Goal: Find specific page/section: Find specific page/section

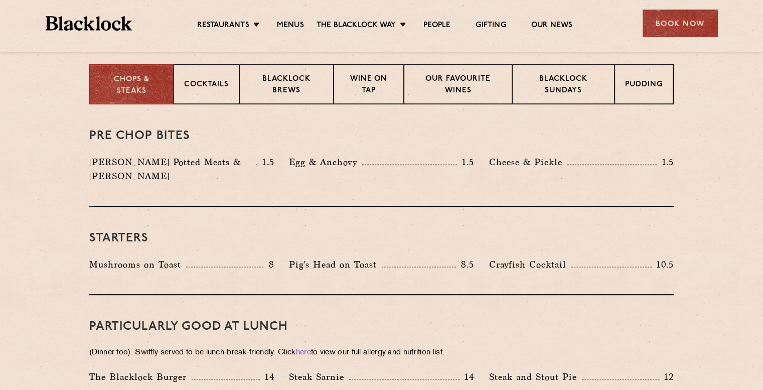
scroll to position [301, 0]
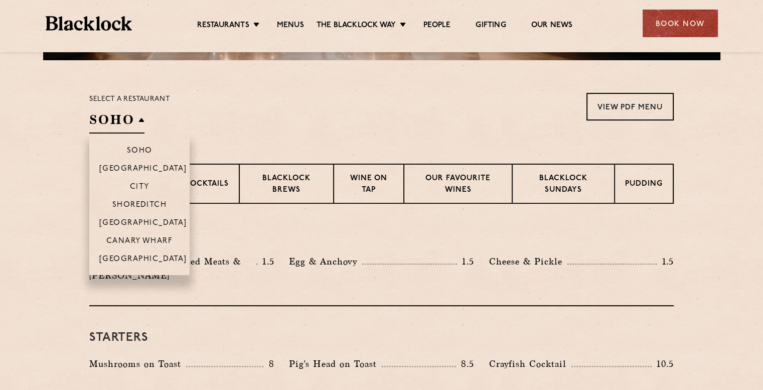
click at [114, 113] on h2 "SOHO" at bounding box center [116, 122] width 55 height 23
click at [124, 253] on li "[GEOGRAPHIC_DATA]" at bounding box center [139, 262] width 100 height 26
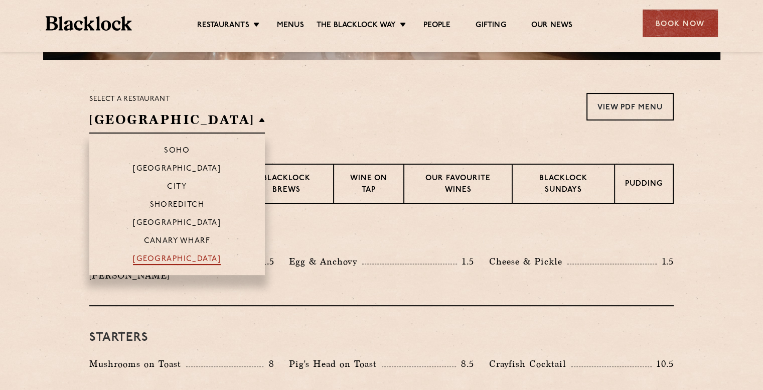
click at [133, 255] on p "[GEOGRAPHIC_DATA]" at bounding box center [177, 260] width 88 height 10
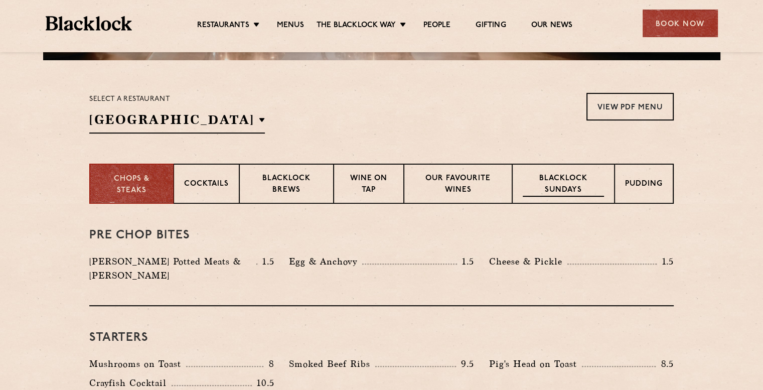
click at [557, 174] on p "Blacklock Sundays" at bounding box center [562, 185] width 81 height 24
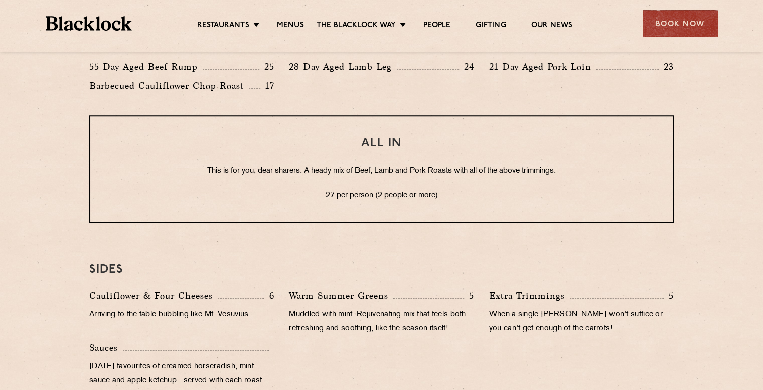
scroll to position [702, 0]
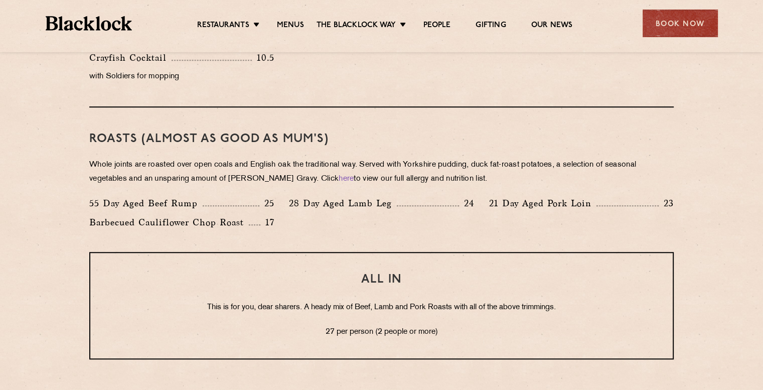
click at [2, 98] on section "Eye openers If you had a big [DATE] or need a little booster to kickstart your …" at bounding box center [381, 228] width 763 height 853
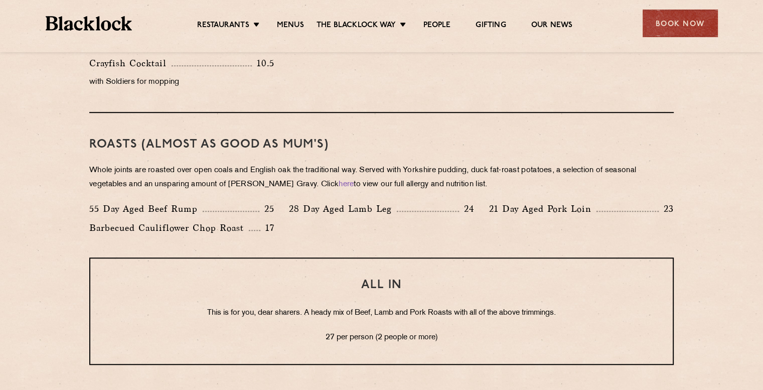
scroll to position [696, 0]
drag, startPoint x: 747, startPoint y: 29, endPoint x: 528, endPoint y: 52, distance: 220.3
click at [747, 29] on div "Restaurants [GEOGRAPHIC_DATA] [GEOGRAPHIC_DATA] [GEOGRAPHIC_DATA] [GEOGRAPHIC_D…" at bounding box center [381, 26] width 763 height 52
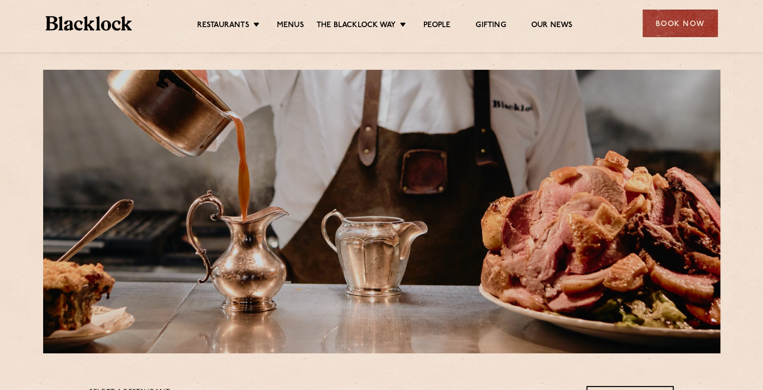
scroll to position [0, 0]
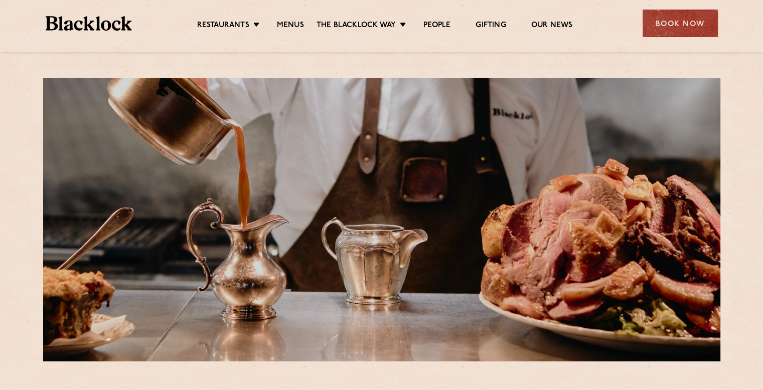
drag, startPoint x: 18, startPoint y: 290, endPoint x: 16, endPoint y: 278, distance: 12.6
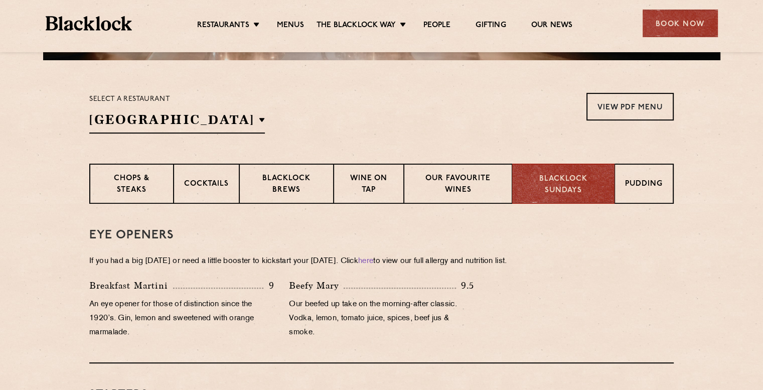
scroll to position [351, 0]
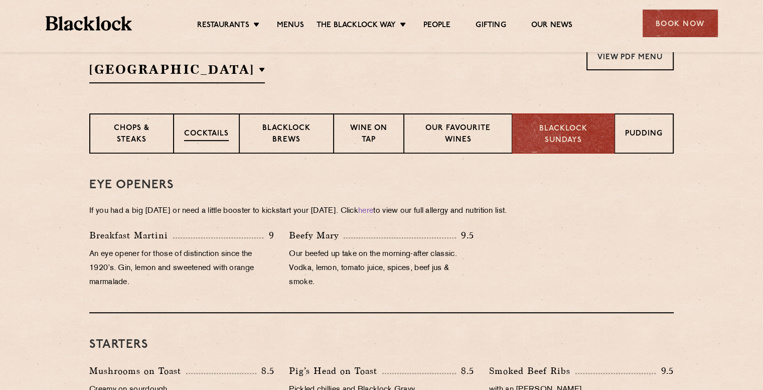
click at [213, 125] on div "Cocktails" at bounding box center [206, 133] width 66 height 40
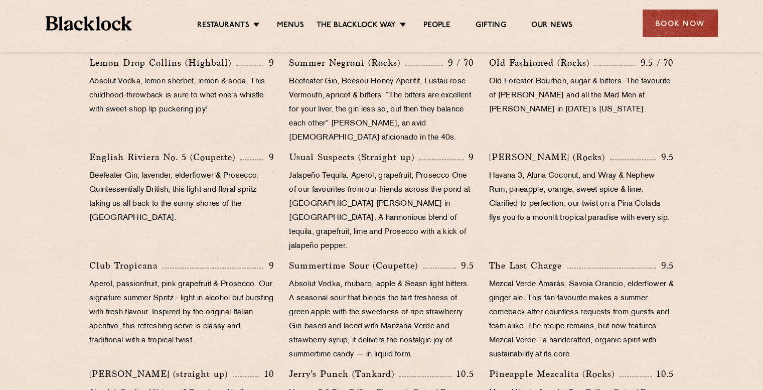
drag, startPoint x: 53, startPoint y: 195, endPoint x: 52, endPoint y: 171, distance: 24.1
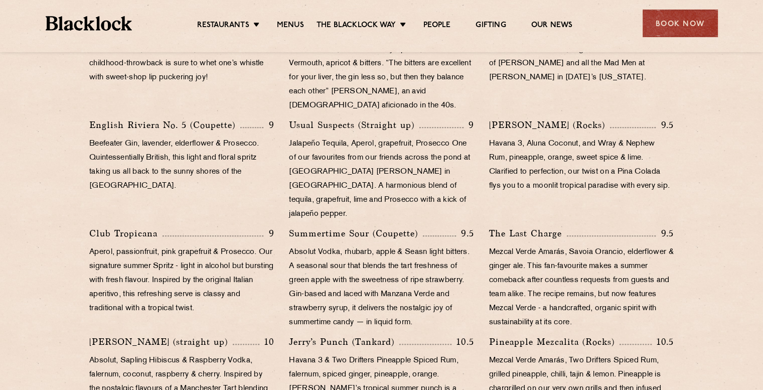
scroll to position [546, 0]
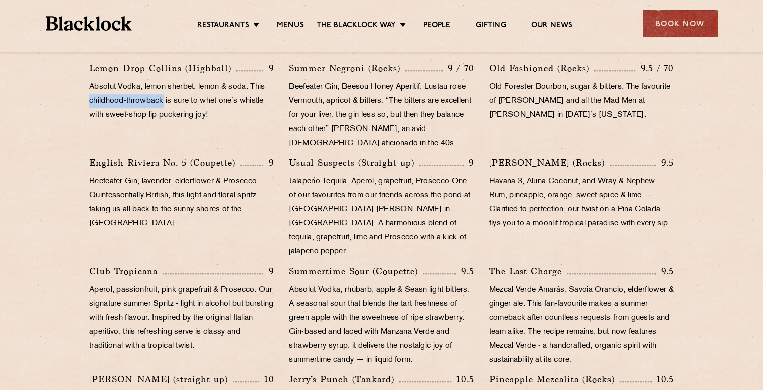
drag, startPoint x: 86, startPoint y: 103, endPoint x: 164, endPoint y: 103, distance: 78.2
click at [164, 103] on div "Lemon Drop [PERSON_NAME] (Highball) 9 Absolut Vodka, lemon sherbet, lemon & sod…" at bounding box center [182, 108] width 200 height 94
click at [164, 103] on p "Absolut Vodka, lemon sherbet, lemon & soda. This childhood-throwback is sure to…" at bounding box center [181, 101] width 185 height 42
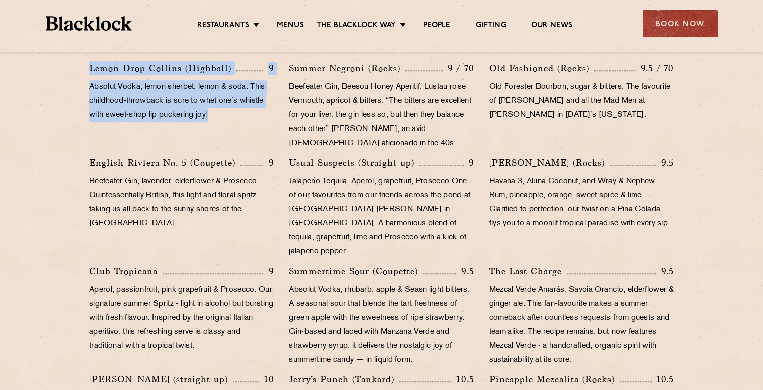
drag, startPoint x: 92, startPoint y: 73, endPoint x: 267, endPoint y: 114, distance: 179.7
click at [267, 114] on div "Lemon Drop [PERSON_NAME] (Highball) 9 Absolut Vodka, lemon sherbet, lemon & sod…" at bounding box center [182, 108] width 200 height 94
click at [206, 118] on p "Absolut Vodka, lemon sherbet, lemon & soda. This childhood-throwback is sure to…" at bounding box center [181, 101] width 185 height 42
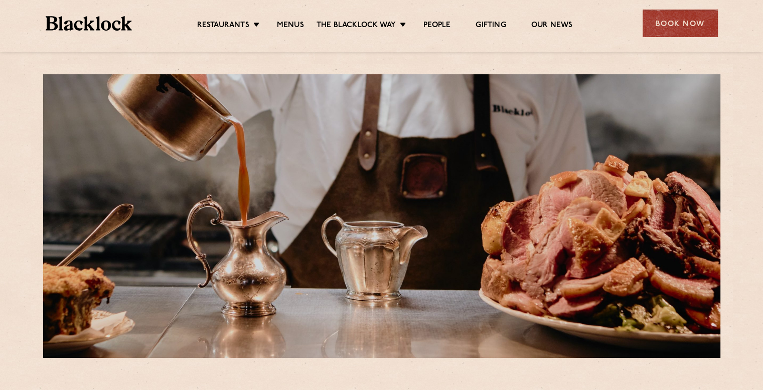
scroll to position [0, 0]
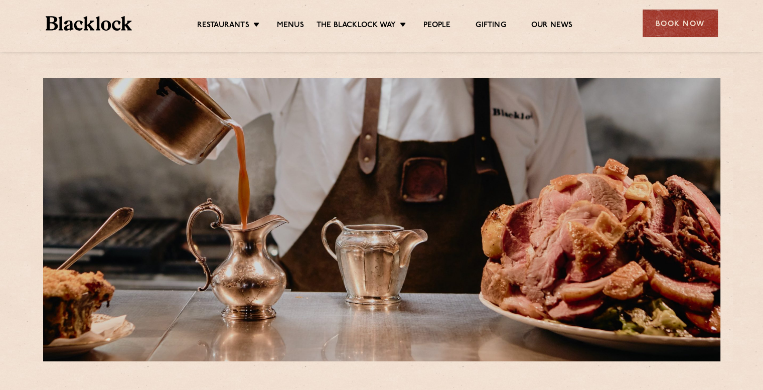
drag, startPoint x: 0, startPoint y: 205, endPoint x: 56, endPoint y: 150, distance: 78.0
click at [655, 22] on div "Book Now" at bounding box center [679, 24] width 75 height 28
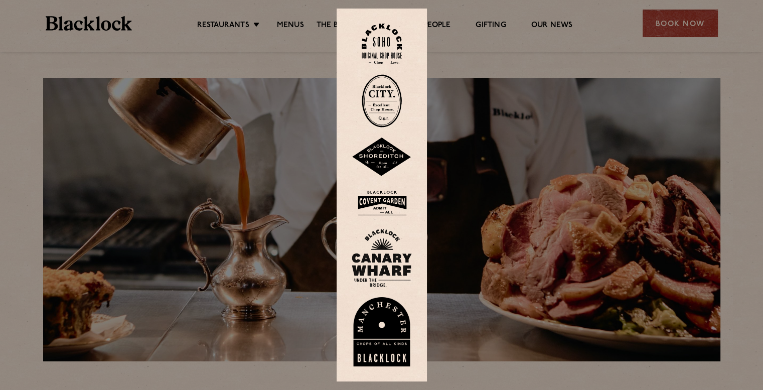
click at [389, 329] on img at bounding box center [382, 331] width 60 height 69
